Goal: Transaction & Acquisition: Purchase product/service

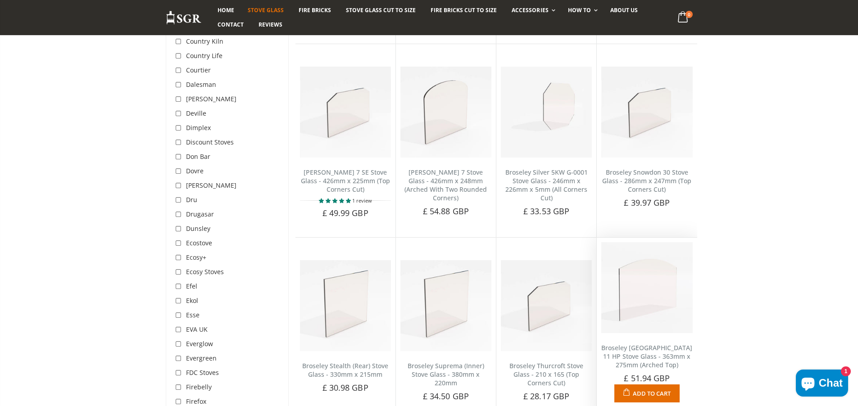
scroll to position [823, 0]
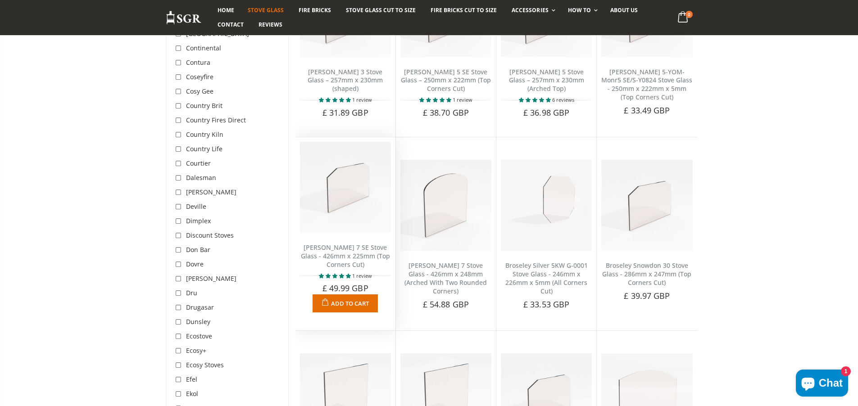
click at [367, 206] on img at bounding box center [345, 187] width 91 height 91
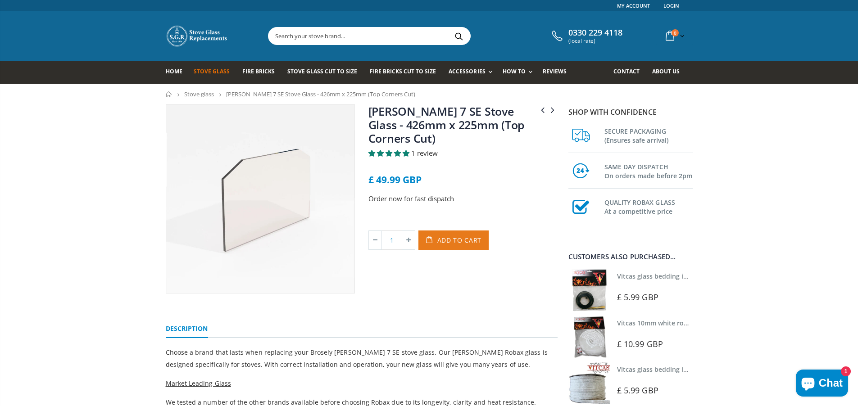
click at [465, 245] on span "Add to Cart" at bounding box center [459, 240] width 45 height 9
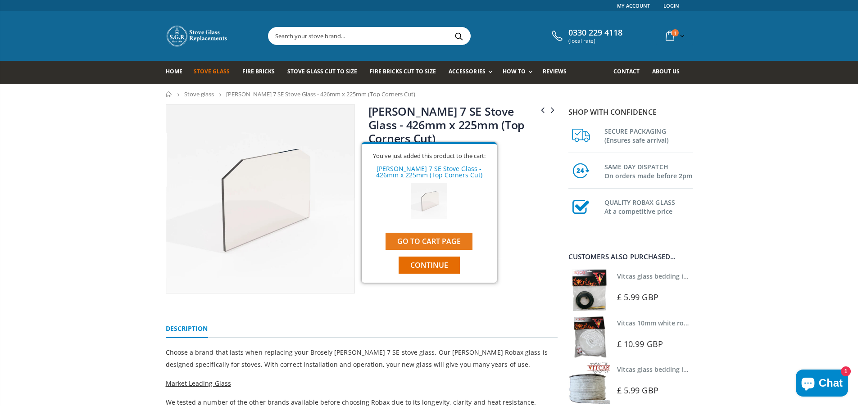
click at [451, 240] on link "Go to cart page" at bounding box center [429, 241] width 87 height 17
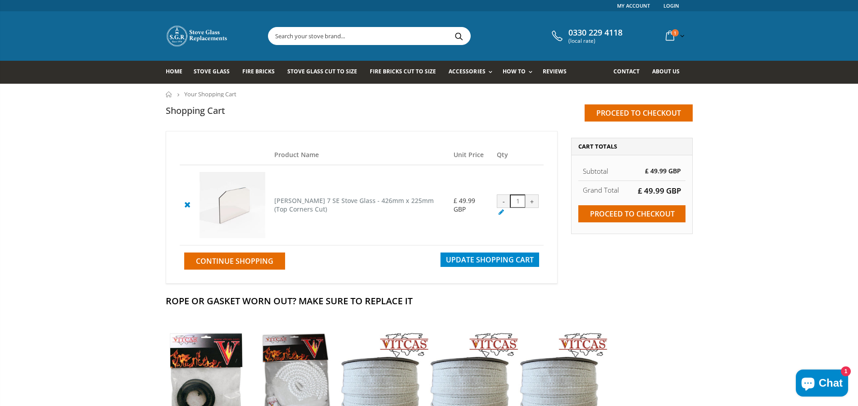
click at [349, 205] on cpc "[PERSON_NAME] 7 SE Stove Glass - 426mm x 225mm (Top Corners Cut)" at bounding box center [353, 204] width 159 height 17
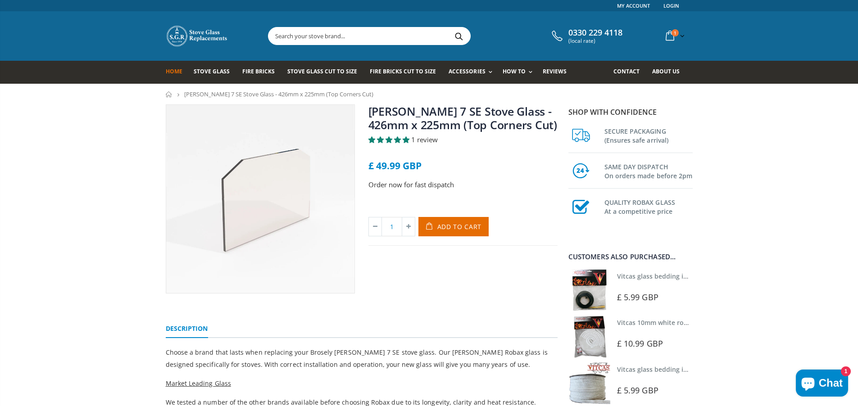
click at [177, 77] on link "Home" at bounding box center [177, 72] width 23 height 23
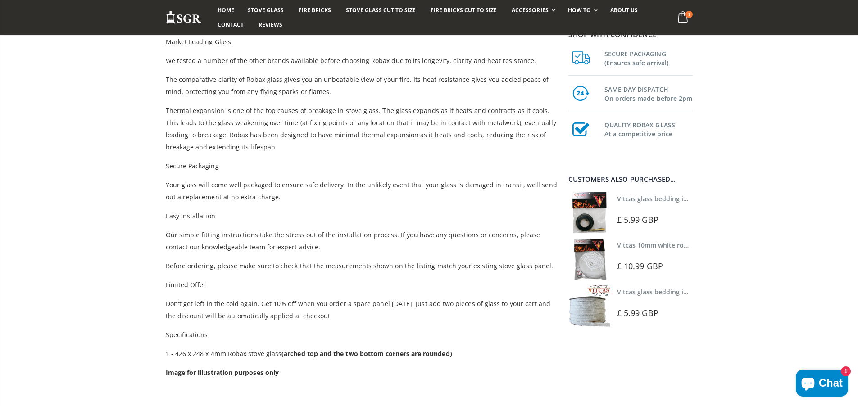
scroll to position [155, 0]
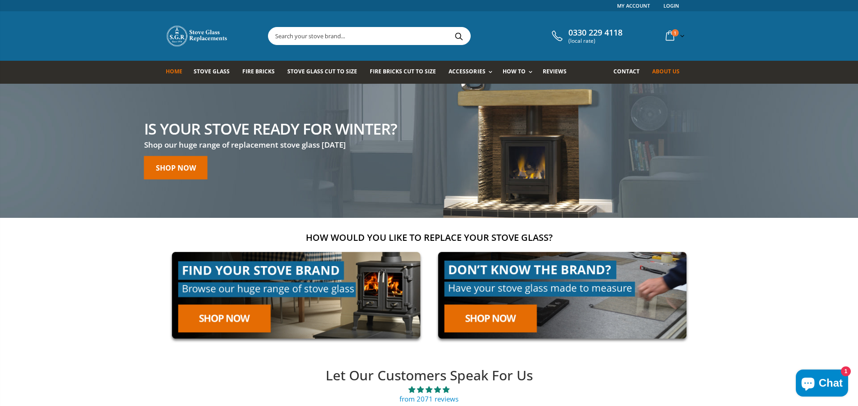
click at [658, 67] on link "About us" at bounding box center [669, 72] width 34 height 23
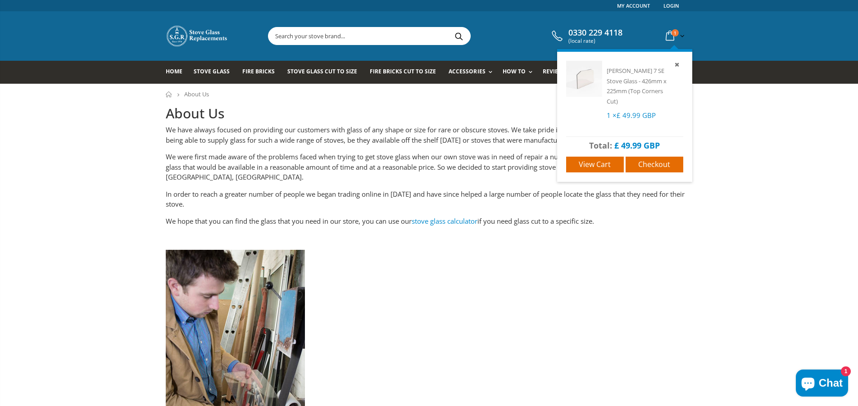
click at [673, 30] on span "1" at bounding box center [675, 32] width 7 height 7
click at [651, 160] on span "Checkout" at bounding box center [654, 164] width 32 height 10
